Goal: Communication & Community: Ask a question

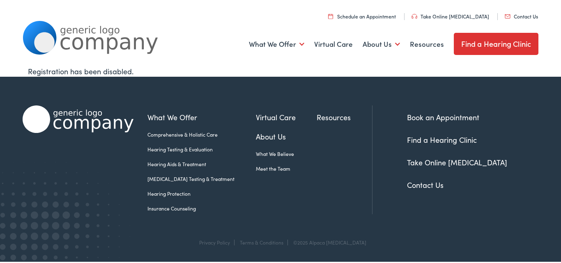
click at [505, 13] on link "Contact Us" at bounding box center [521, 16] width 33 height 7
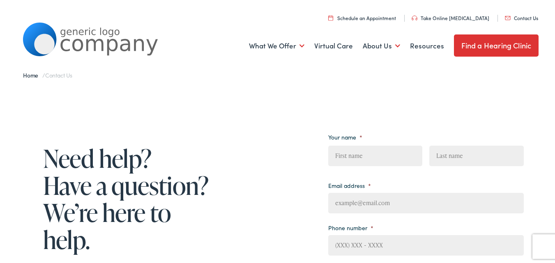
drag, startPoint x: 362, startPoint y: 157, endPoint x: 367, endPoint y: 164, distance: 8.2
click at [362, 157] on input "First" at bounding box center [375, 154] width 94 height 21
type input "[PERSON_NAME]"
type input "Deck"
type input "[PERSON_NAME][EMAIL_ADDRESS][DOMAIN_NAME]"
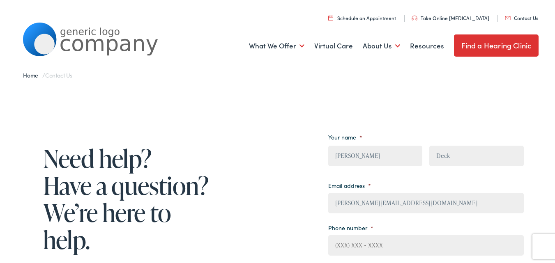
type input "7172299590"
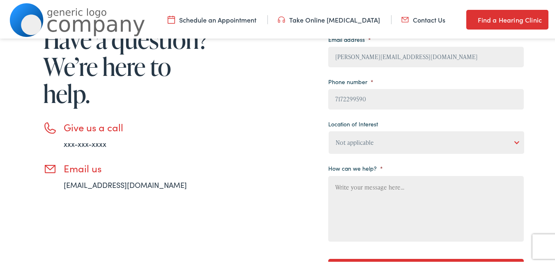
scroll to position [152, 0]
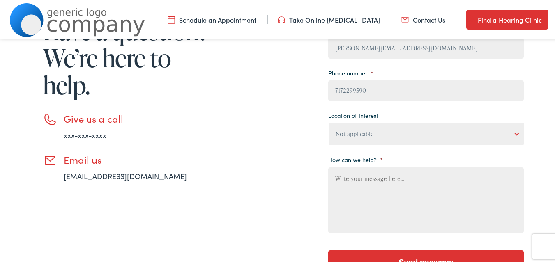
paste textarea "I am with a local, family-owned janitorial company and would love to give you a…"
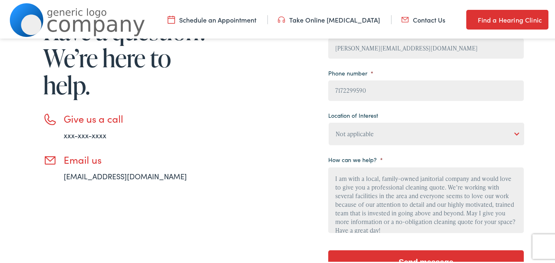
click at [468, 204] on textarea "I am with a local, family-owned janitorial company and would love to give you a…" at bounding box center [426, 199] width 196 height 66
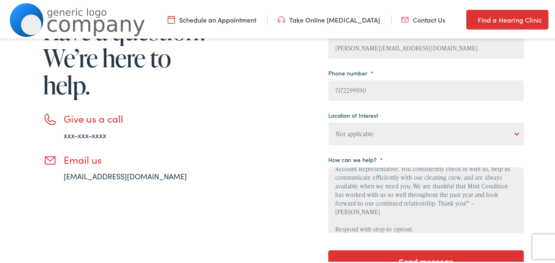
type textarea "I am with a local, family-owned janitorial company and would love to give you a…"
drag, startPoint x: 436, startPoint y: 131, endPoint x: 435, endPoint y: 142, distance: 11.1
click at [435, 137] on select "Not applicable [PERSON_NAME] [MEDICAL_DATA], Seguin Estes [MEDICAL_DATA], San […" at bounding box center [427, 132] width 196 height 23
select select "[PERSON_NAME] [MEDICAL_DATA], [GEOGRAPHIC_DATA]"
click at [329, 121] on select "Not applicable [PERSON_NAME] [MEDICAL_DATA], Seguin Estes [MEDICAL_DATA], San […" at bounding box center [427, 132] width 196 height 23
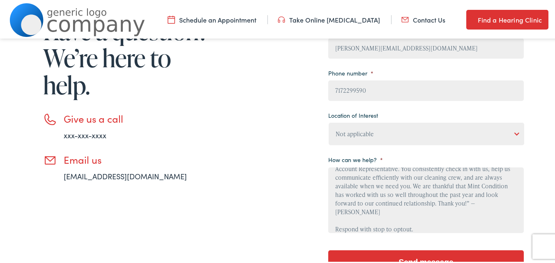
click at [417, 191] on textarea "I am with a local, family-owned janitorial company and would love to give you a…" at bounding box center [426, 199] width 196 height 66
click at [426, 253] on input "Send message" at bounding box center [426, 261] width 196 height 25
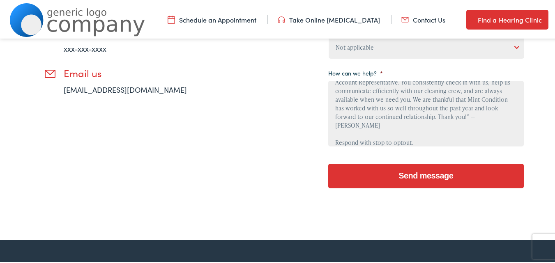
scroll to position [21, 0]
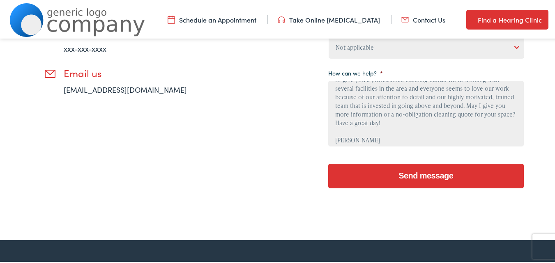
click at [363, 135] on textarea "I am with a local, family-owned janitorial company and would love to give you a…" at bounding box center [426, 112] width 196 height 66
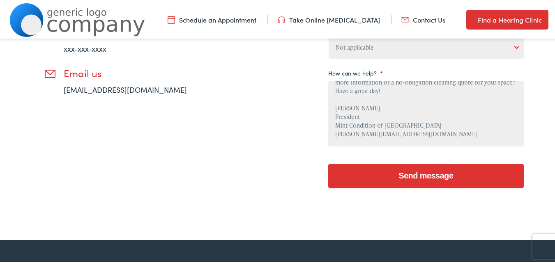
scroll to position [62, 0]
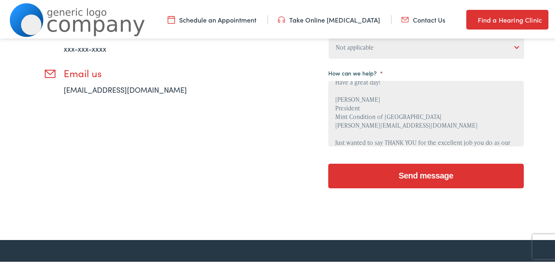
click at [366, 137] on textarea "I am with a local, family-owned janitorial company and would love to give you a…" at bounding box center [426, 112] width 196 height 66
click at [368, 135] on textarea "I am with a local, family-owned janitorial company and would love to give you a…" at bounding box center [426, 112] width 196 height 66
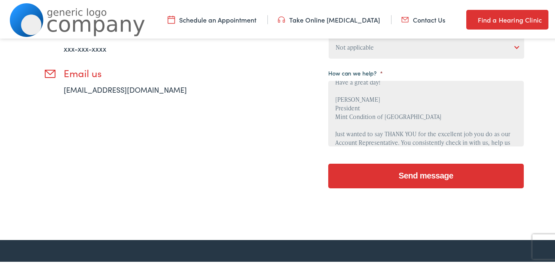
type textarea "I am with a local, family-owned janitorial company and would love to give you a…"
click at [421, 179] on input "Send message" at bounding box center [426, 174] width 196 height 25
